Goal: Information Seeking & Learning: Check status

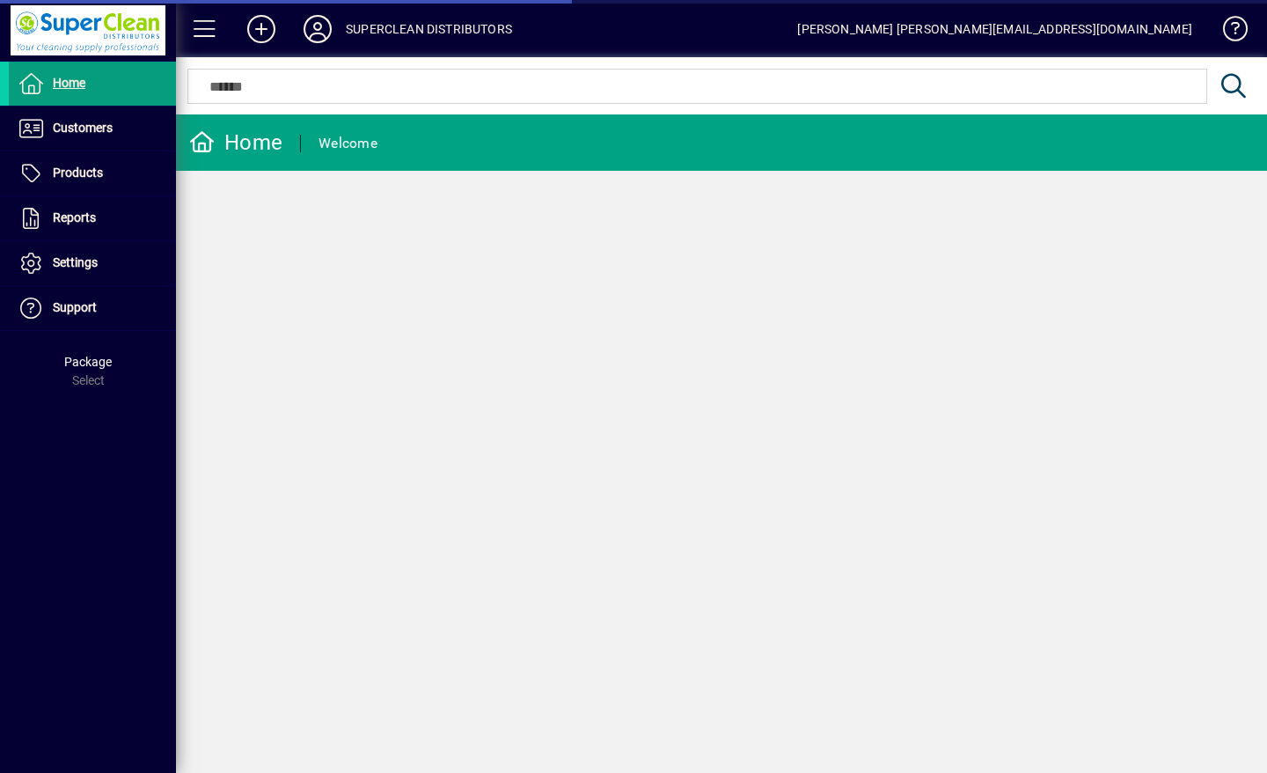
click at [92, 124] on span "Customers" at bounding box center [83, 128] width 60 height 14
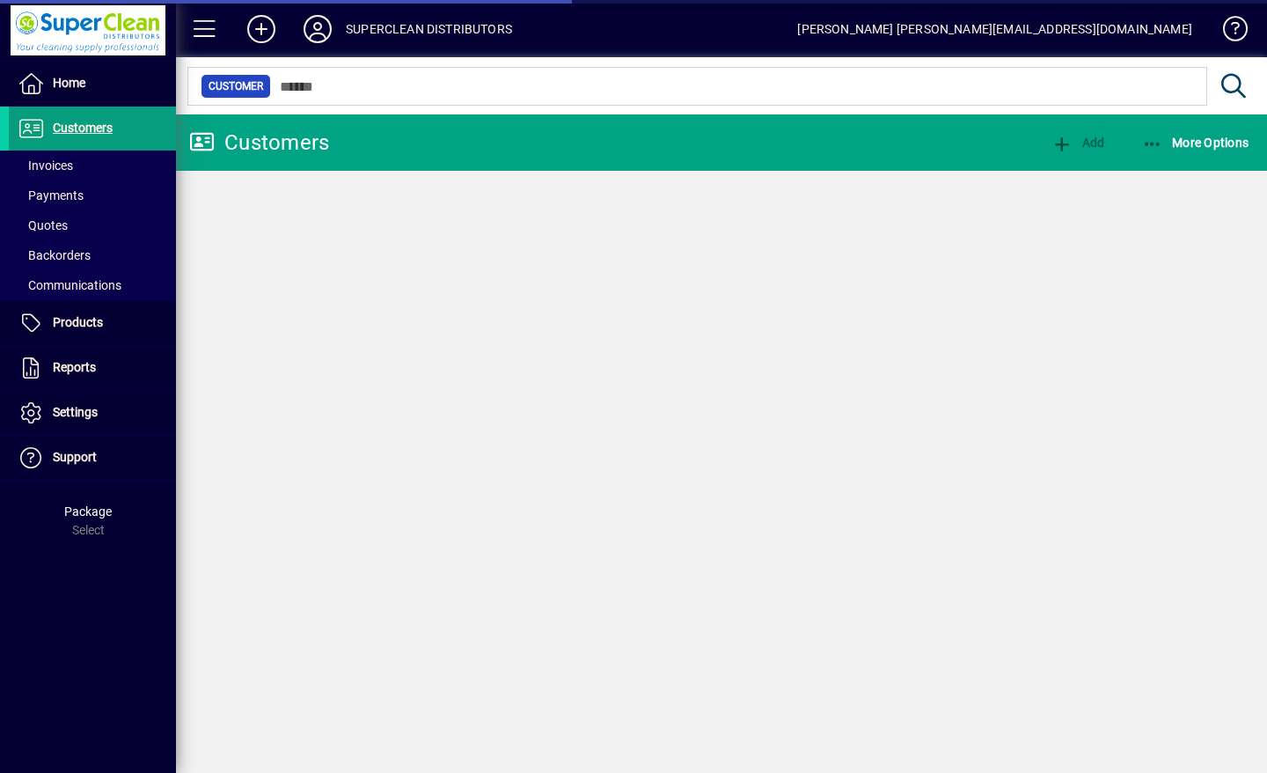
click at [87, 169] on span at bounding box center [92, 165] width 167 height 42
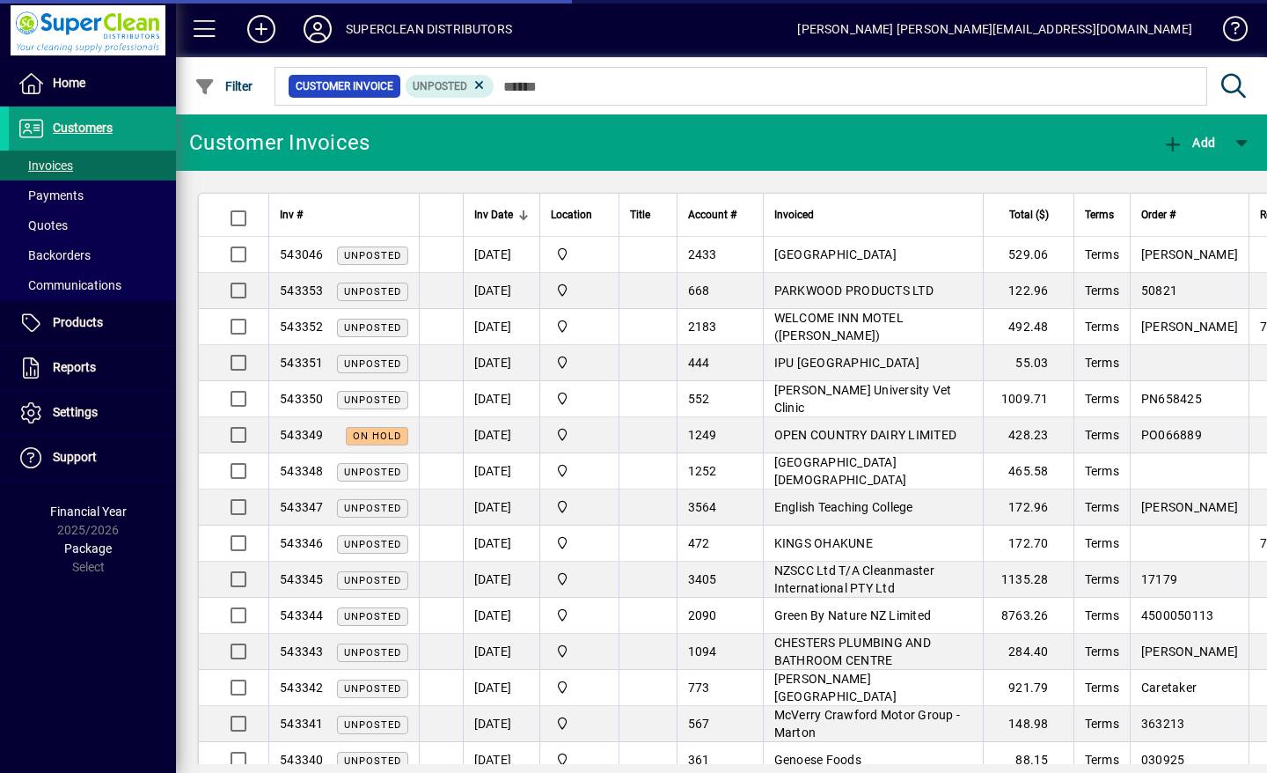
click at [99, 135] on span "Customers" at bounding box center [61, 128] width 104 height 21
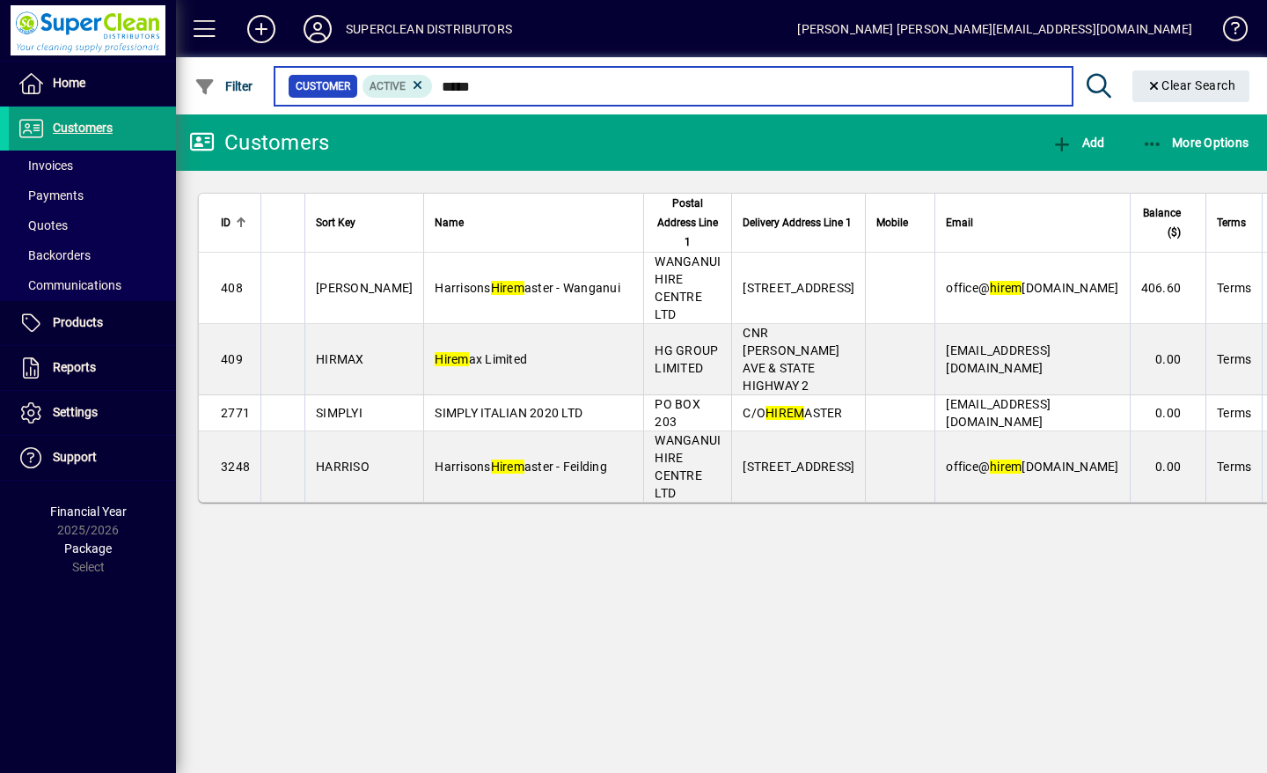
type input "*****"
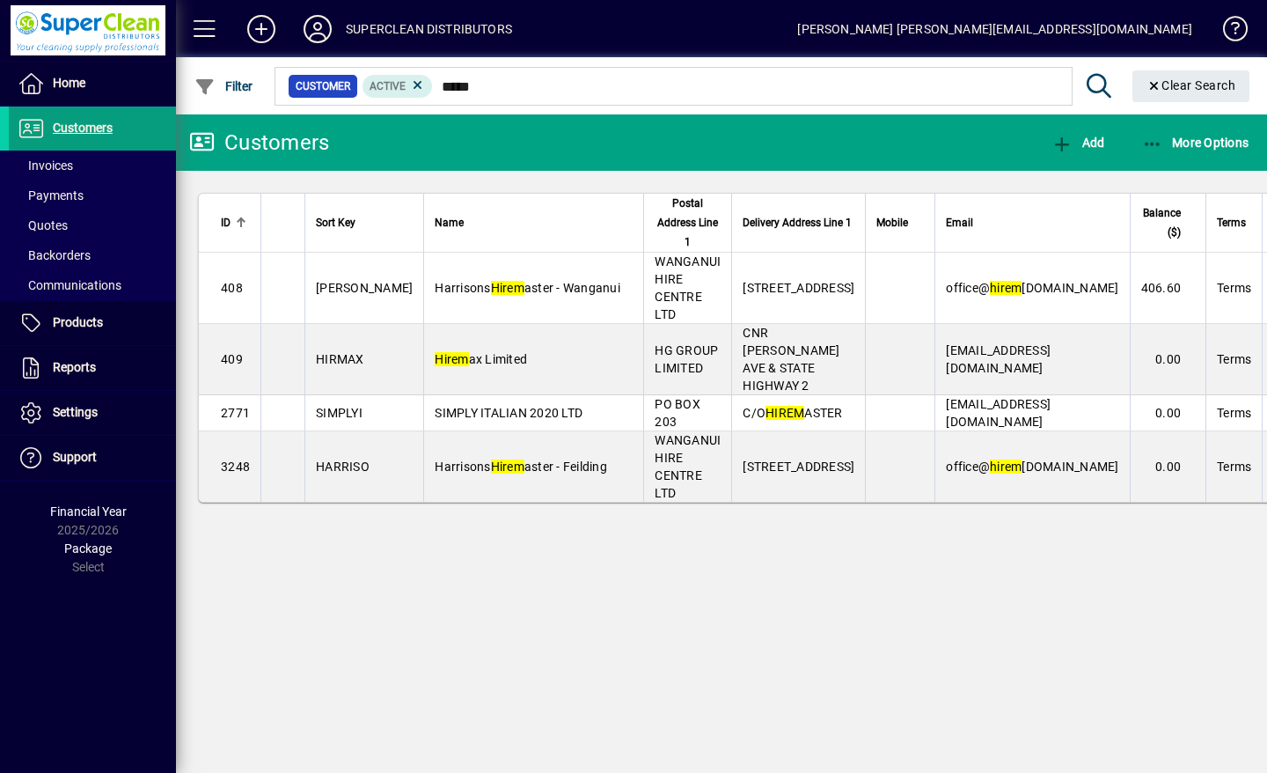
click at [522, 293] on span "Harrisons Hirem aster - Wanganui" at bounding box center [528, 288] width 186 height 14
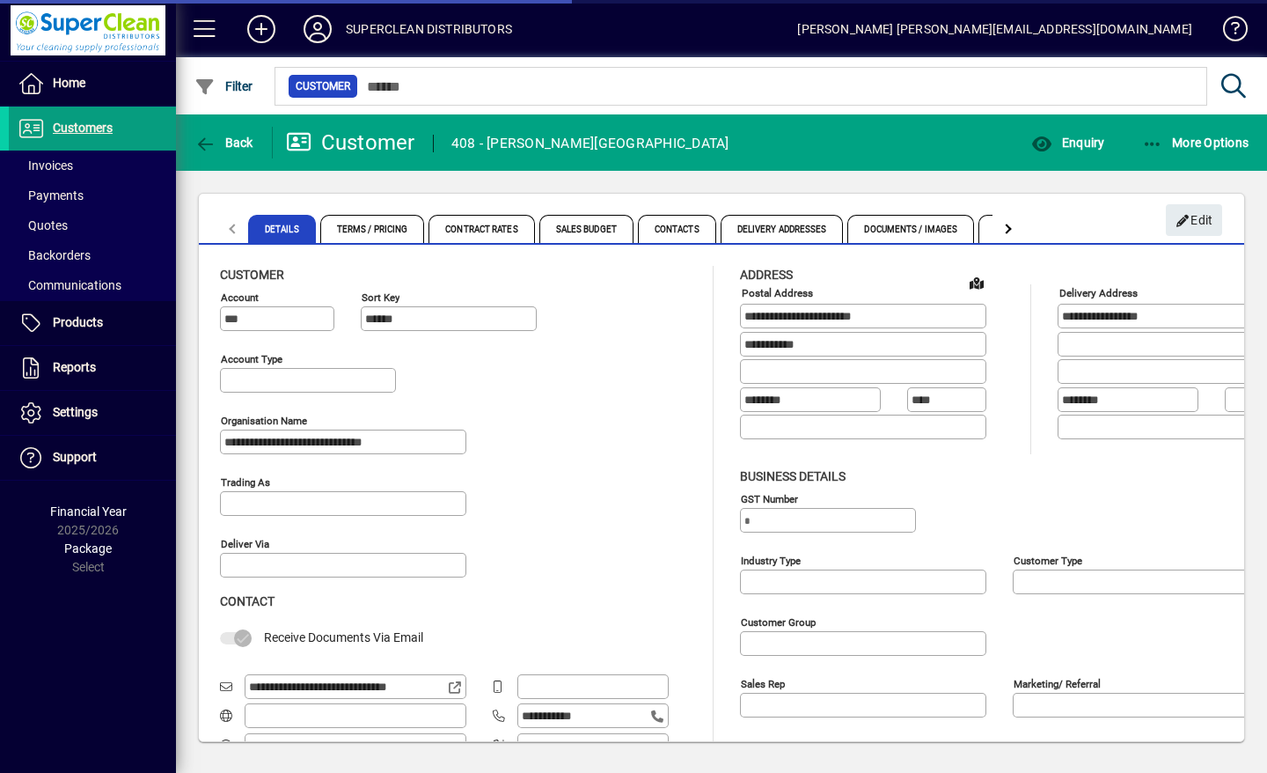
click at [1077, 143] on span "Enquiry" at bounding box center [1068, 143] width 73 height 14
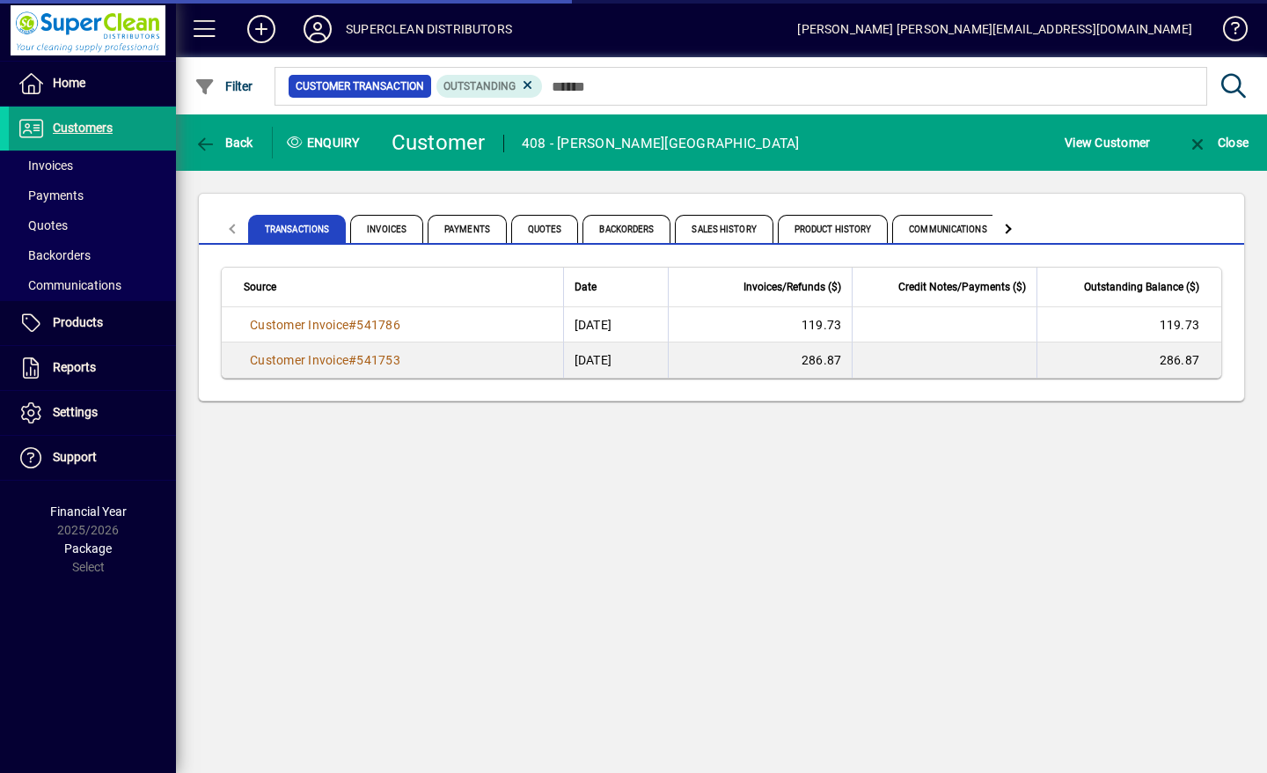
click at [383, 231] on span "Invoices" at bounding box center [386, 229] width 73 height 28
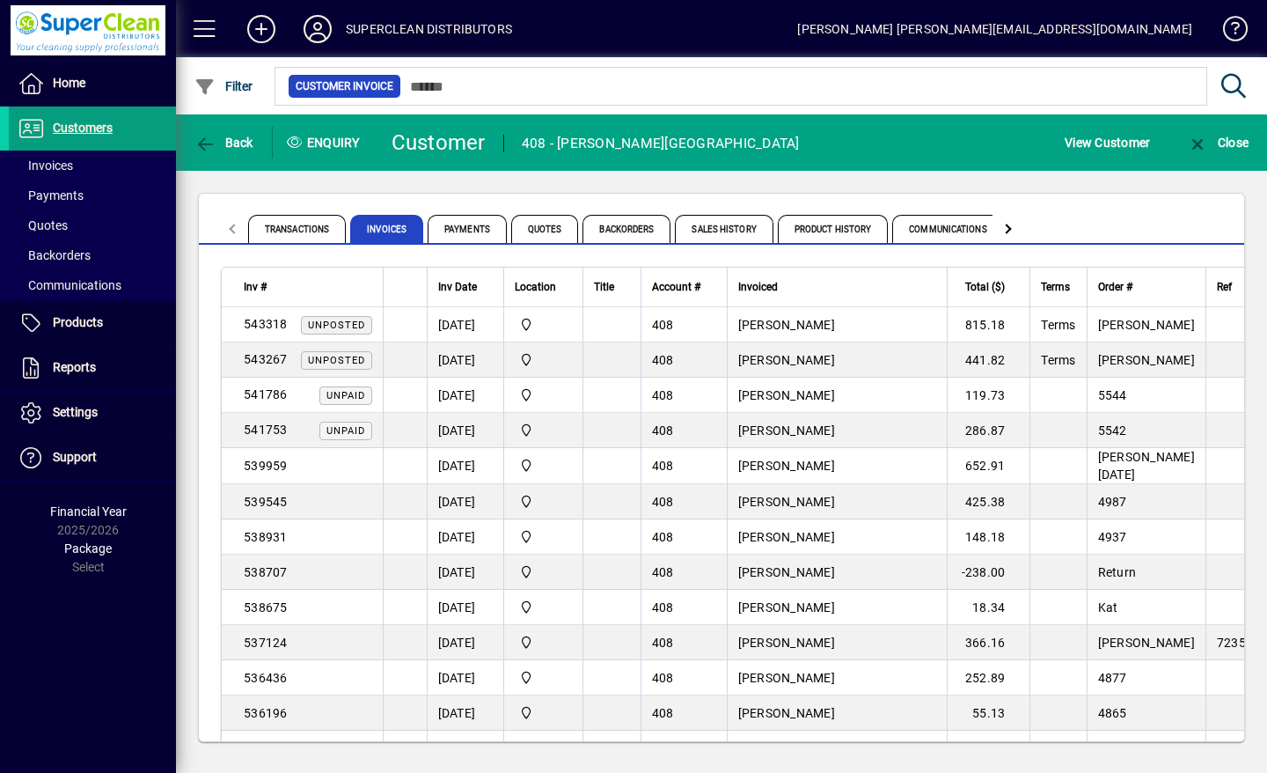
click at [821, 321] on span "Harrisons Hiremaster - Wanganui" at bounding box center [786, 325] width 97 height 14
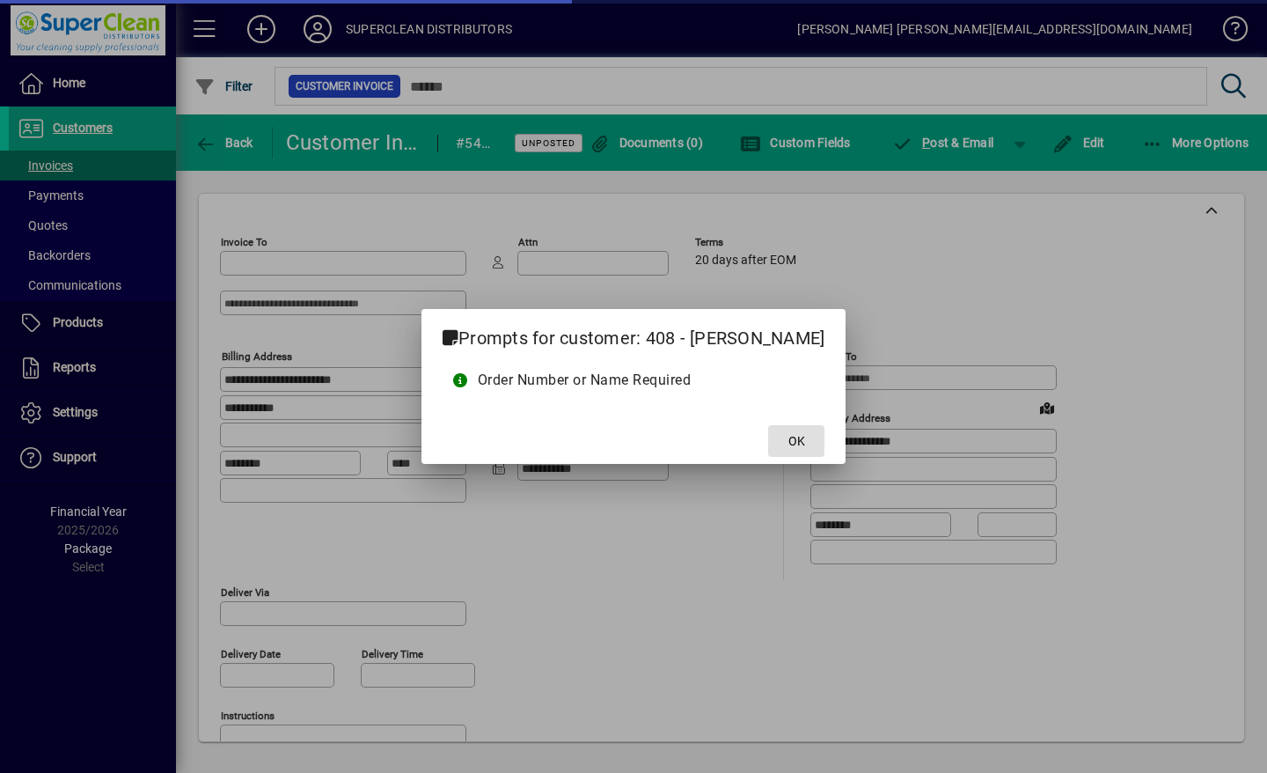
type input "**********"
click at [805, 439] on span "OK" at bounding box center [797, 441] width 17 height 18
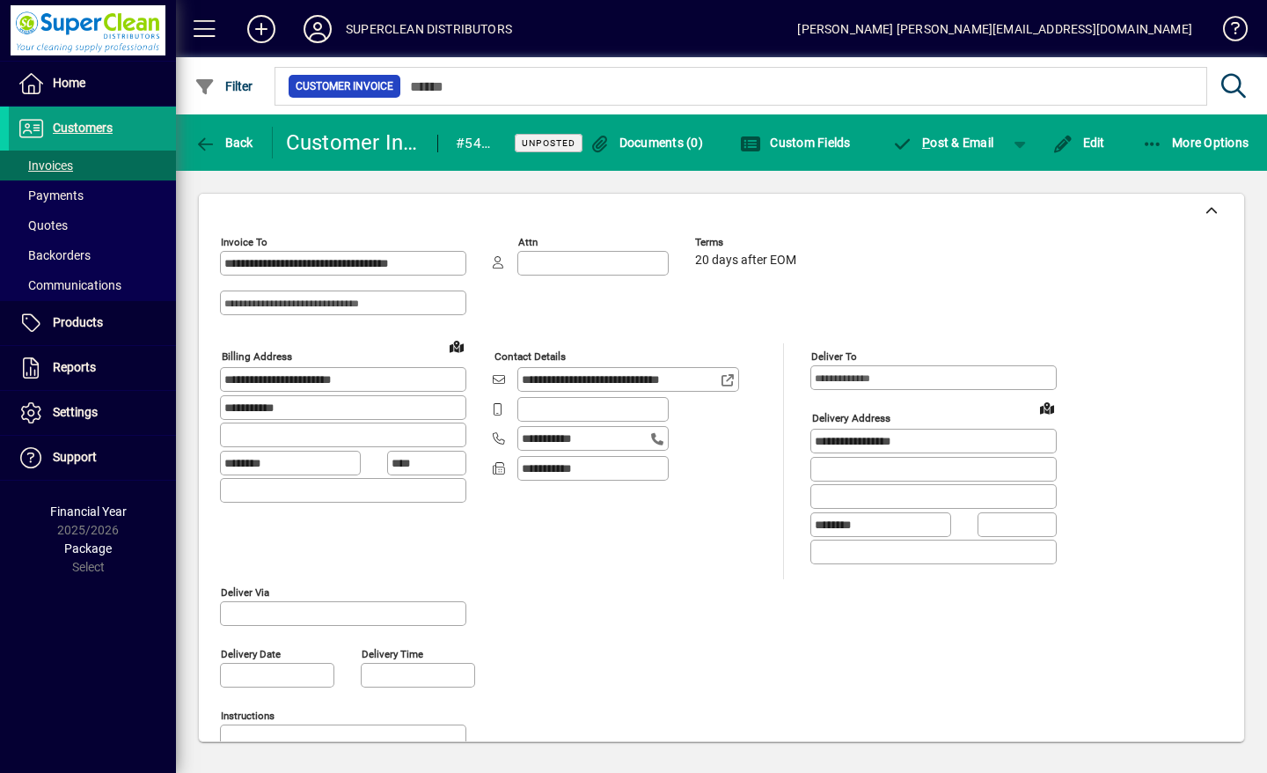
click at [299, 27] on span at bounding box center [318, 29] width 56 height 42
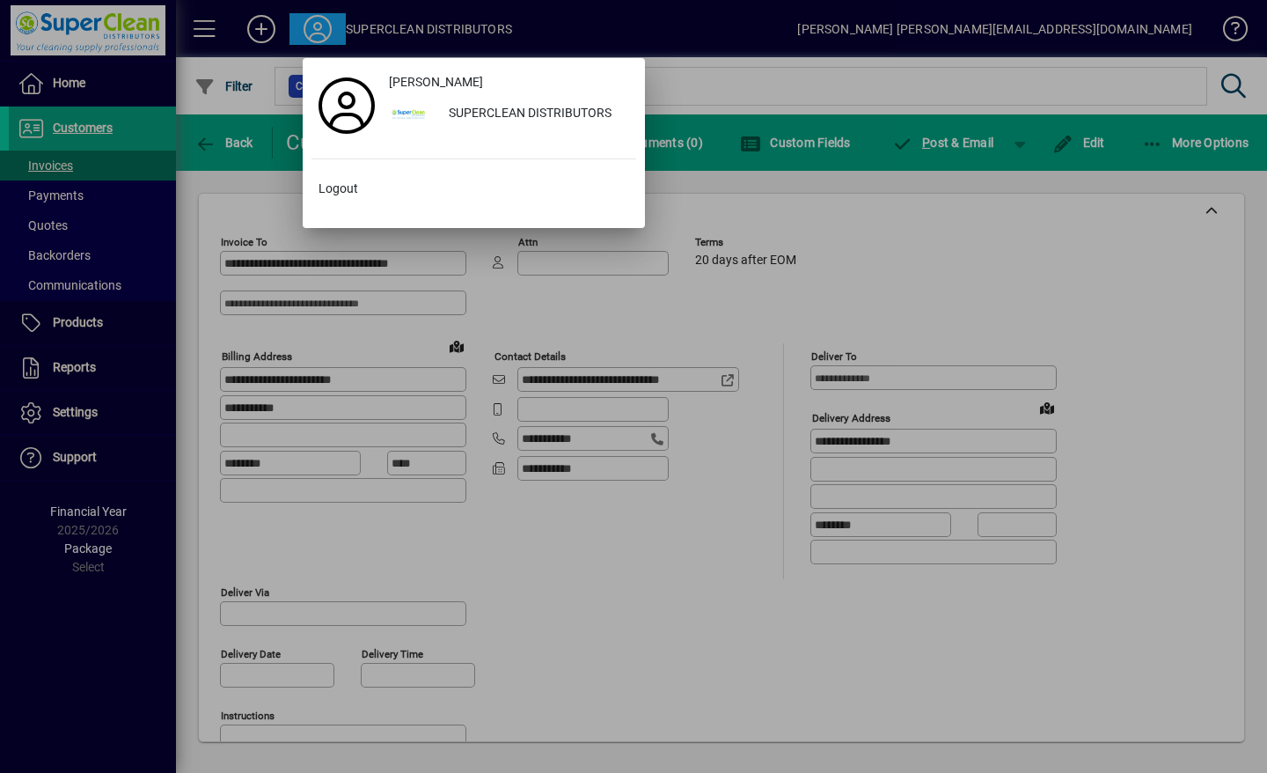
click at [341, 189] on span "Logout" at bounding box center [339, 189] width 40 height 18
